Goal: Information Seeking & Learning: Learn about a topic

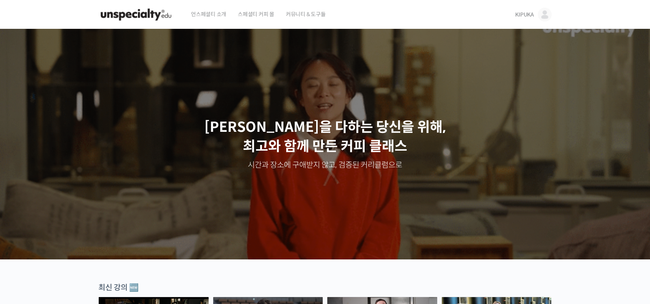
click at [527, 13] on span "KIPUKA" at bounding box center [524, 14] width 19 height 7
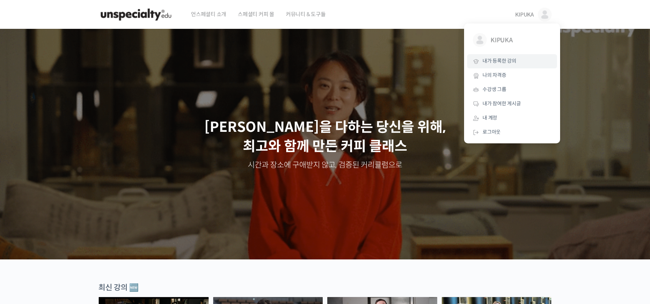
click at [503, 59] on span "내가 등록한 강의" at bounding box center [500, 61] width 34 height 7
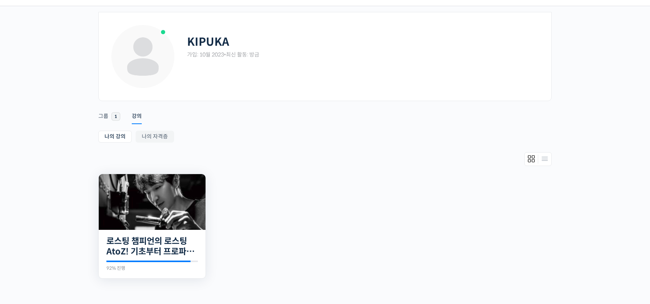
scroll to position [38, 0]
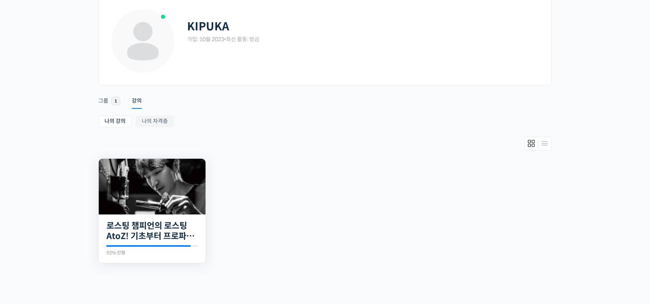
click at [177, 187] on img at bounding box center [152, 187] width 107 height 56
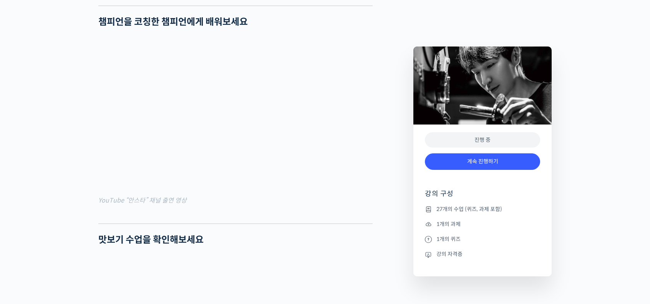
scroll to position [807, 0]
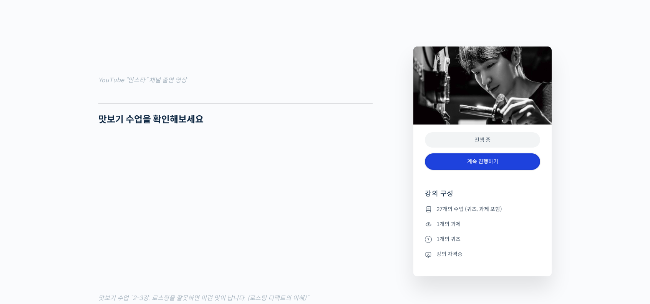
click at [477, 163] on link "계속 진행하기" at bounding box center [482, 161] width 115 height 17
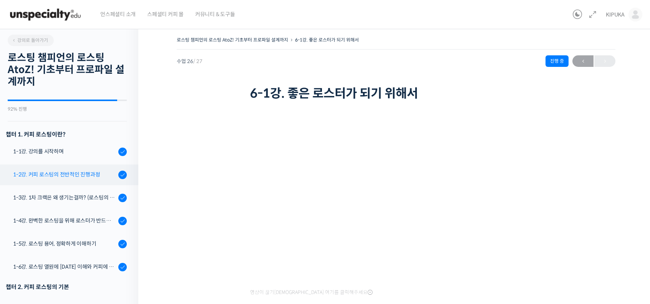
click at [92, 175] on div "1-2강. 커피 로스팅의 전반적인 진행과정" at bounding box center [64, 174] width 103 height 8
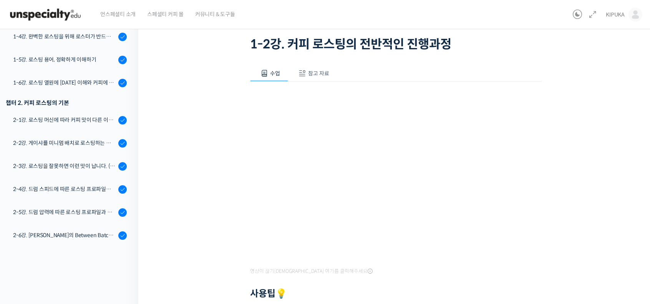
scroll to position [77, 0]
